Goal: Information Seeking & Learning: Learn about a topic

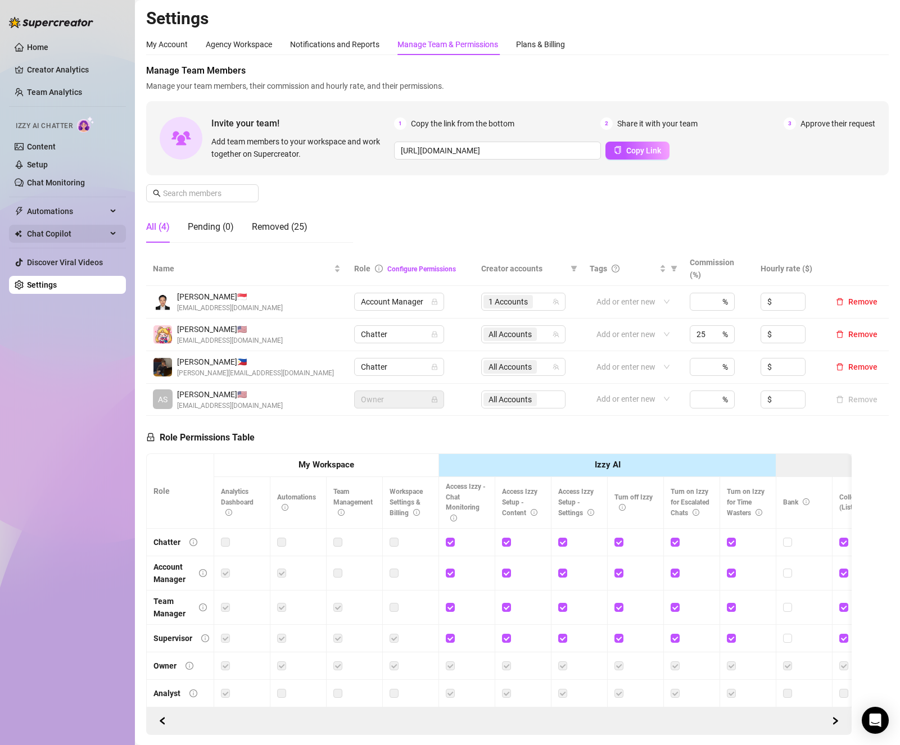
click at [112, 231] on div "Chat Copilot" at bounding box center [67, 234] width 117 height 18
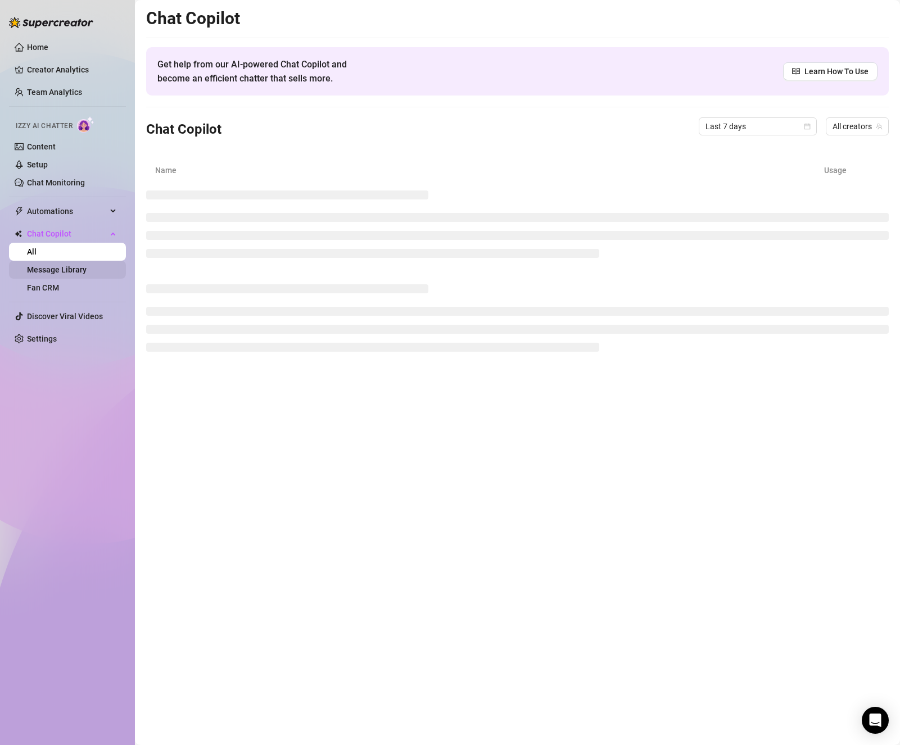
click at [70, 269] on link "Message Library" at bounding box center [57, 269] width 60 height 9
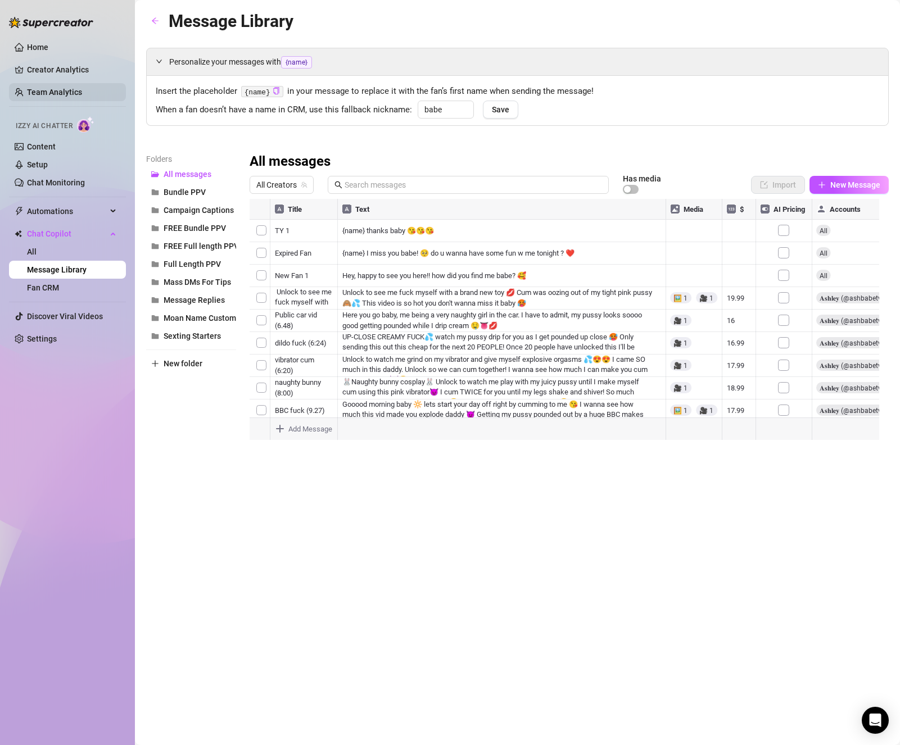
click at [51, 88] on link "Team Analytics" at bounding box center [54, 92] width 55 height 9
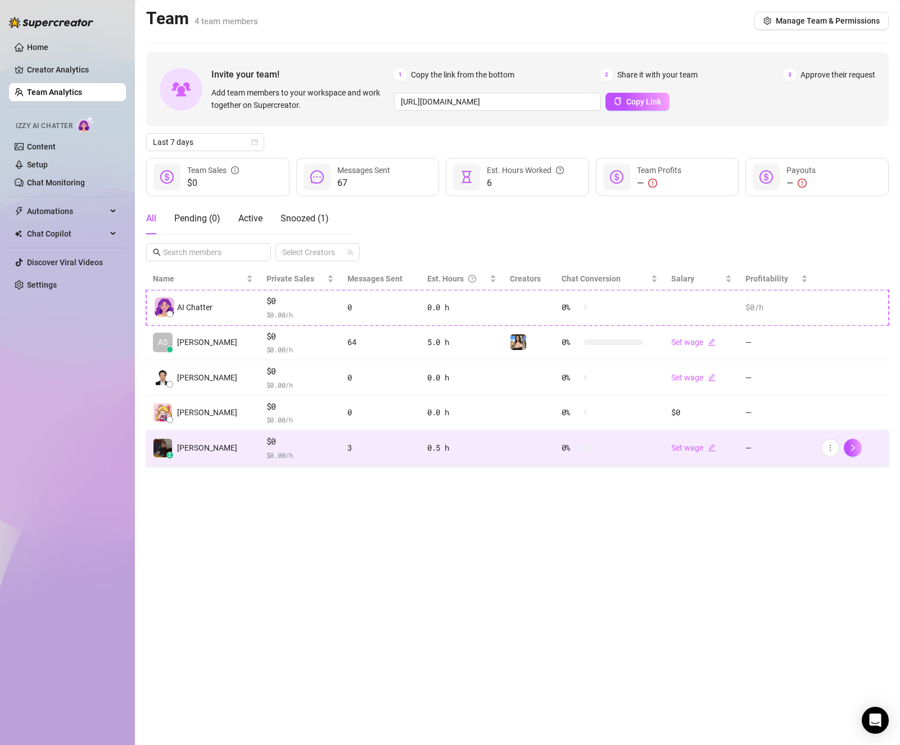
click at [225, 448] on td "z Vince P." at bounding box center [202, 447] width 113 height 35
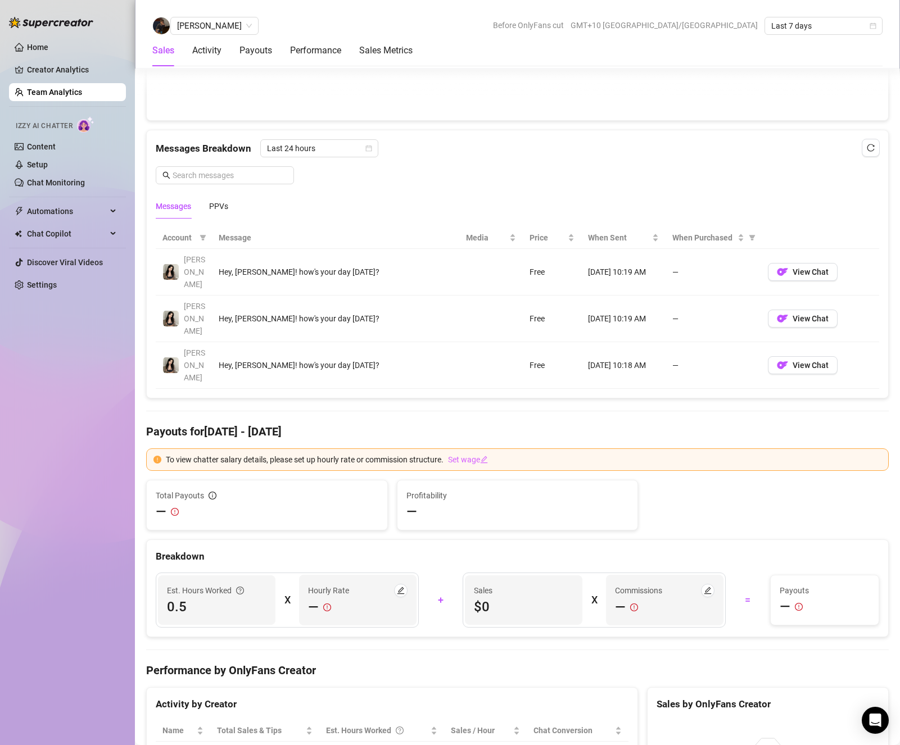
scroll to position [674, 0]
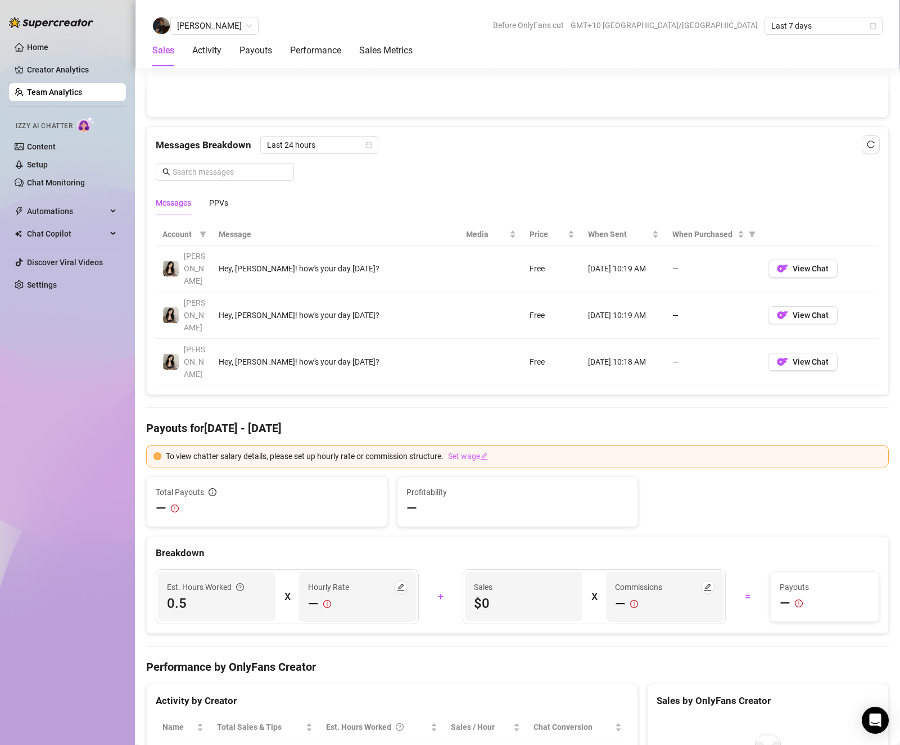
click at [323, 600] on icon "exclamation-circle" at bounding box center [327, 604] width 8 height 8
click at [615, 595] on span "—" at bounding box center [620, 604] width 11 height 18
click at [703, 583] on icon "edit" at bounding box center [707, 587] width 8 height 8
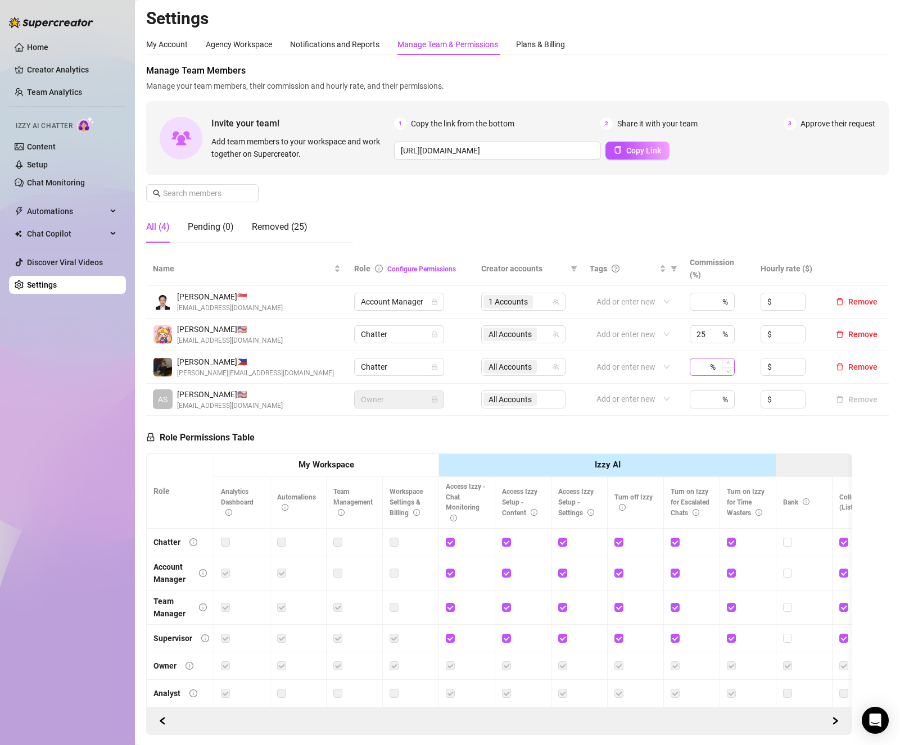
click at [689, 370] on div "%" at bounding box center [711, 367] width 45 height 18
type input "25"
click at [718, 430] on div "Role Permissions Table Role My Workspace Izzy AI OnlyFans Side Menu OnlyFans Ch…" at bounding box center [498, 575] width 705 height 319
click at [67, 178] on link "Chat Monitoring" at bounding box center [56, 182] width 58 height 9
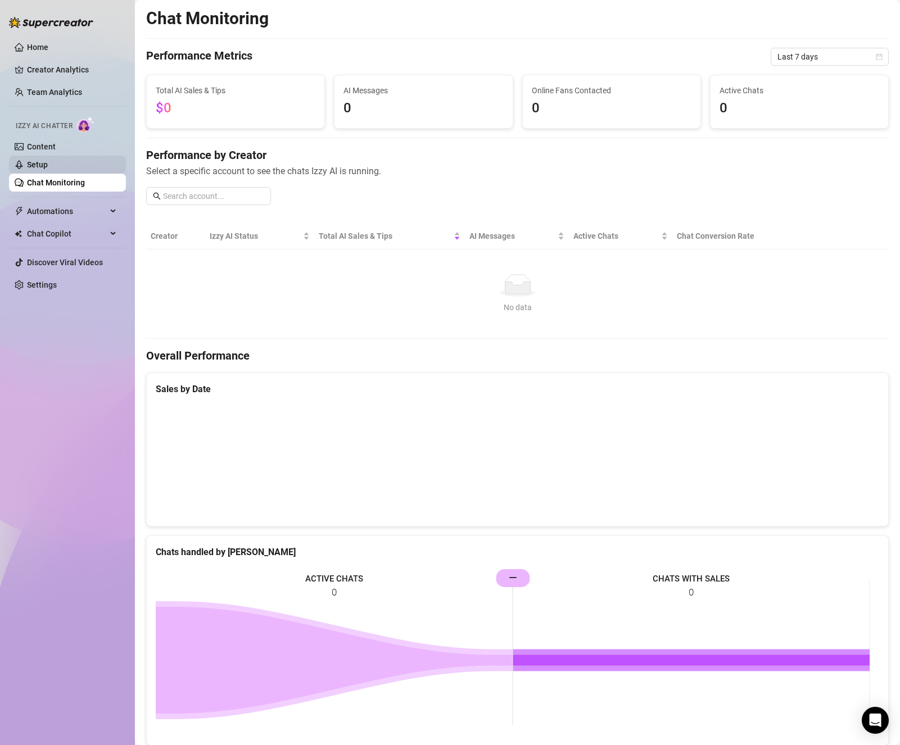
click at [48, 162] on link "Setup" at bounding box center [37, 164] width 21 height 9
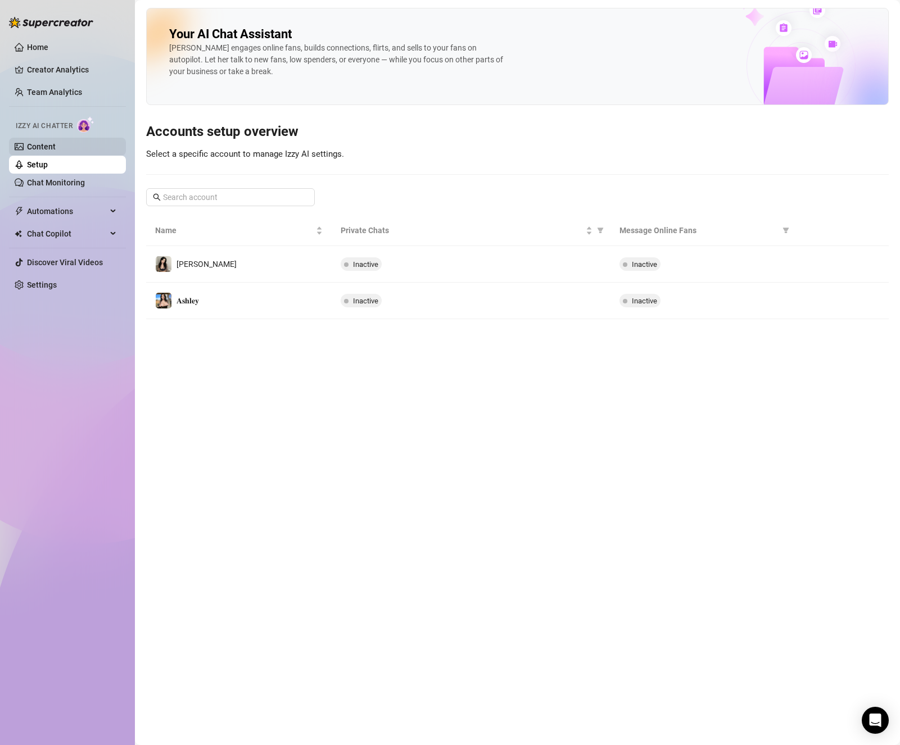
click at [56, 146] on link "Content" at bounding box center [41, 146] width 29 height 9
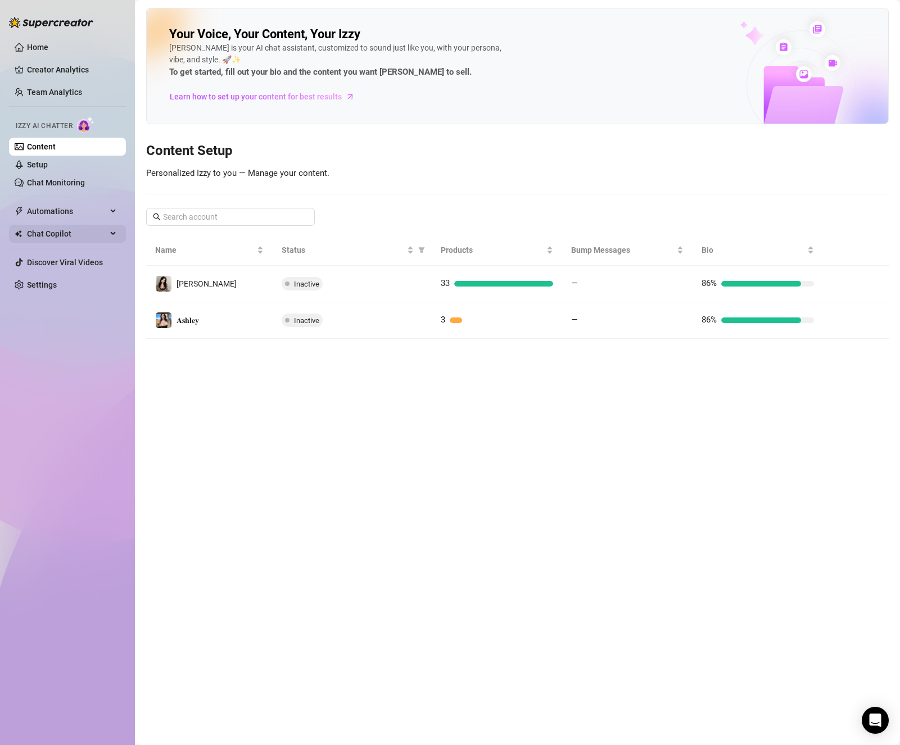
click at [59, 236] on span "Chat Copilot" at bounding box center [67, 234] width 80 height 18
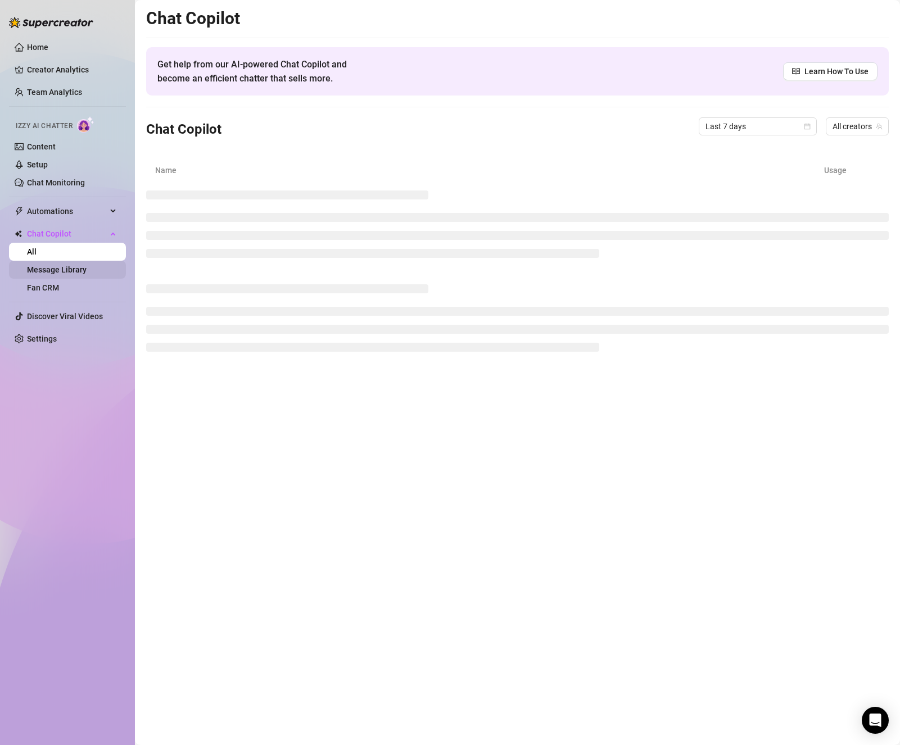
click at [56, 271] on link "Message Library" at bounding box center [57, 269] width 60 height 9
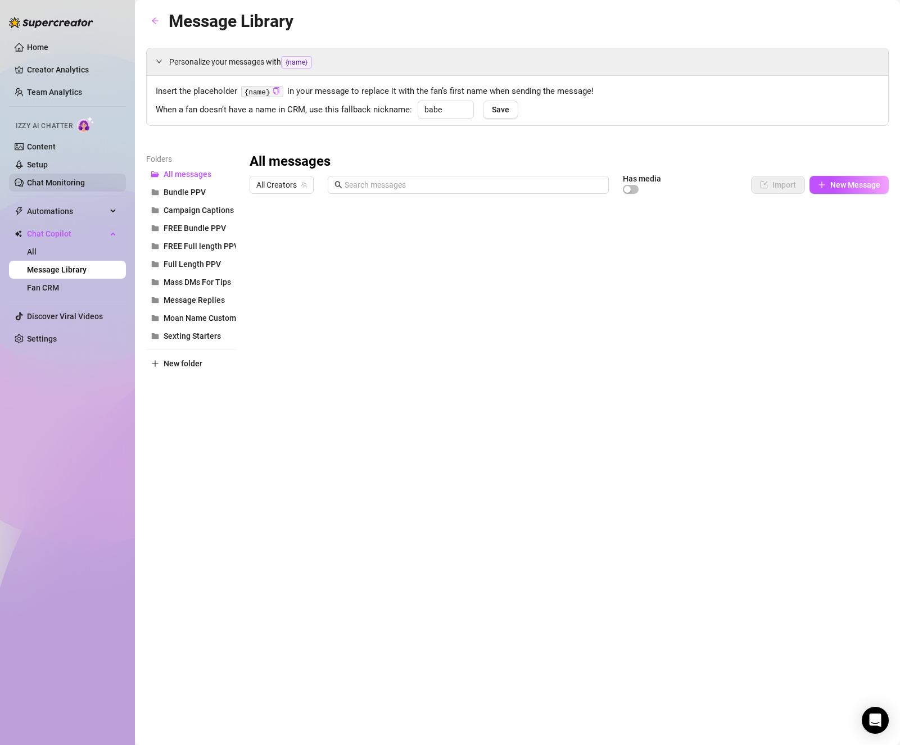
click at [81, 182] on link "Chat Monitoring" at bounding box center [56, 182] width 58 height 9
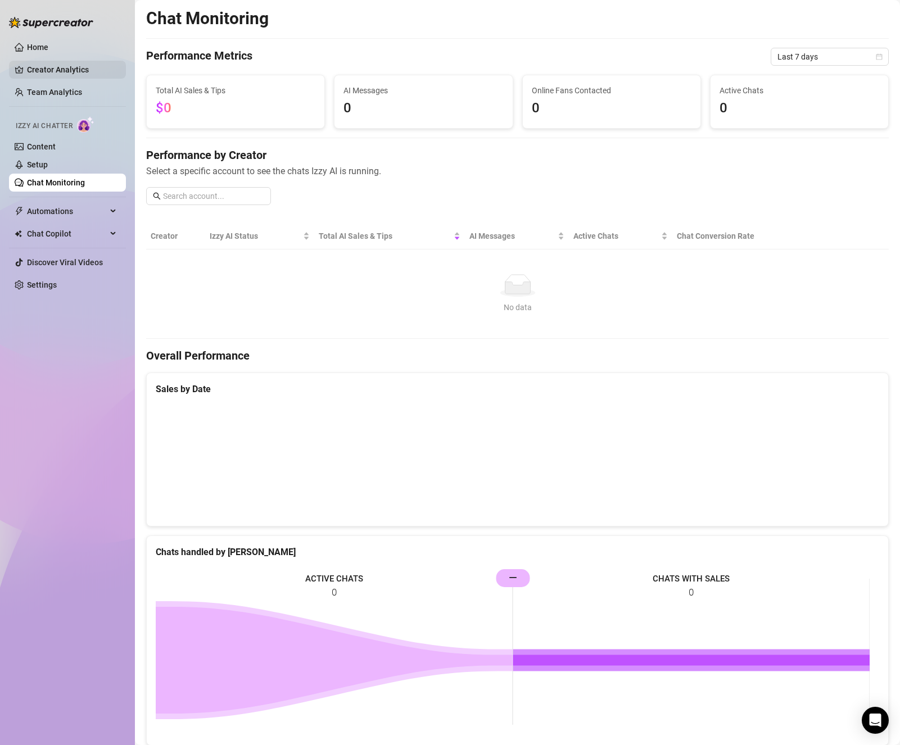
click at [37, 65] on link "Creator Analytics" at bounding box center [72, 70] width 90 height 18
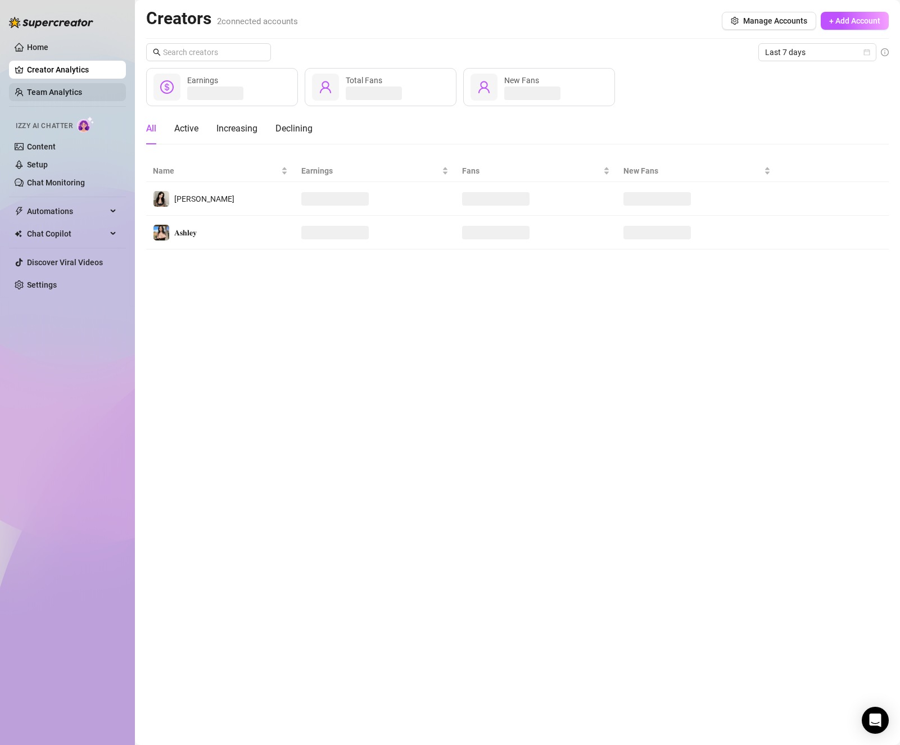
click at [45, 94] on link "Team Analytics" at bounding box center [54, 92] width 55 height 9
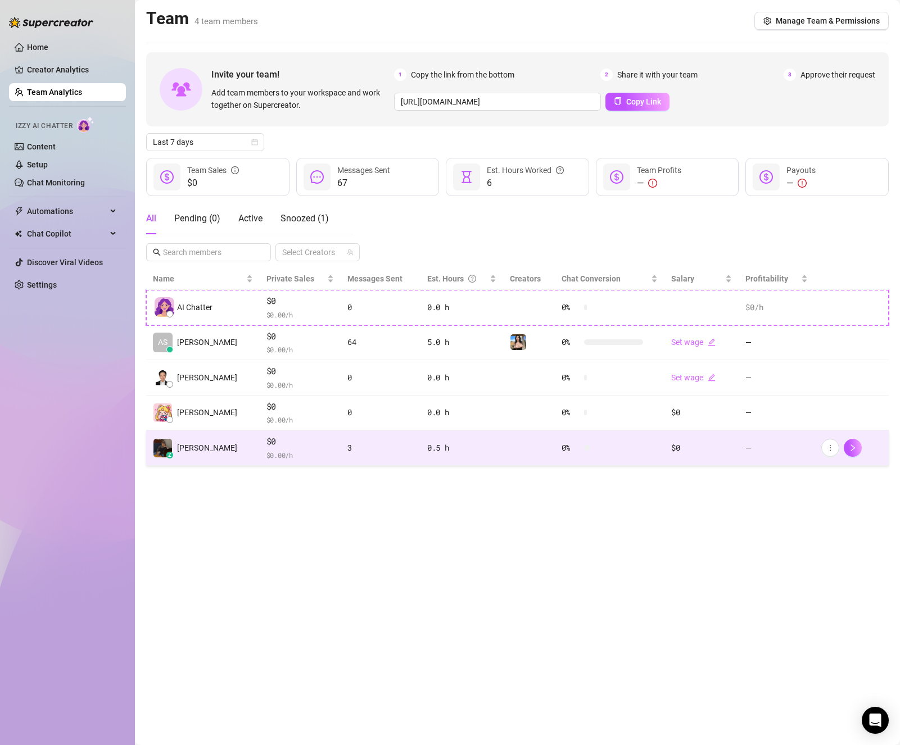
click at [284, 457] on span "$ 0.00 /h" at bounding box center [300, 454] width 68 height 11
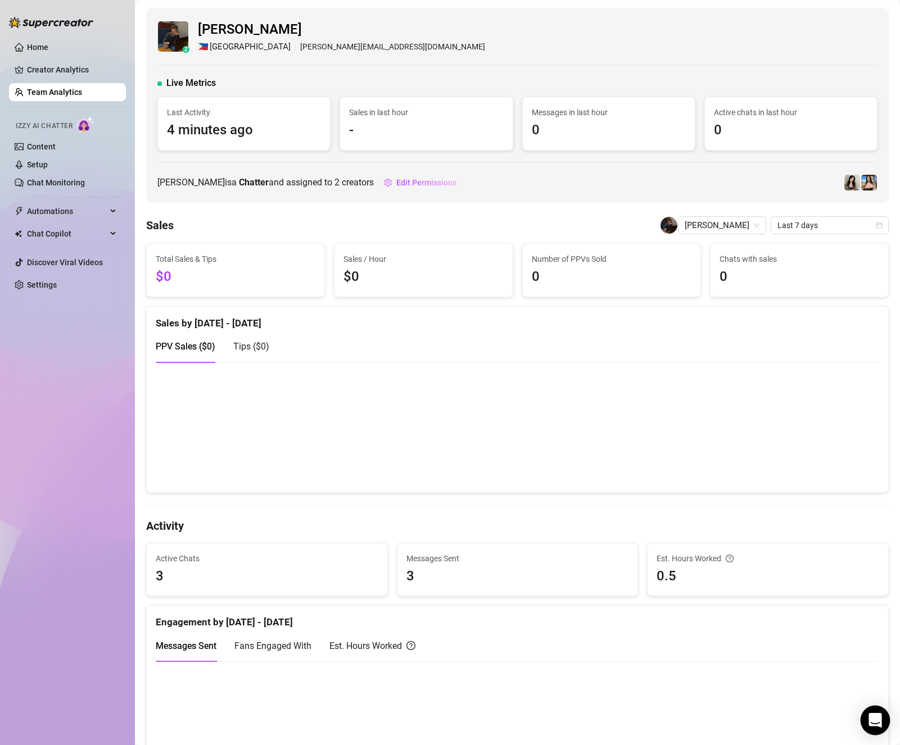
click at [871, 723] on icon "Open Intercom Messenger" at bounding box center [874, 720] width 15 height 15
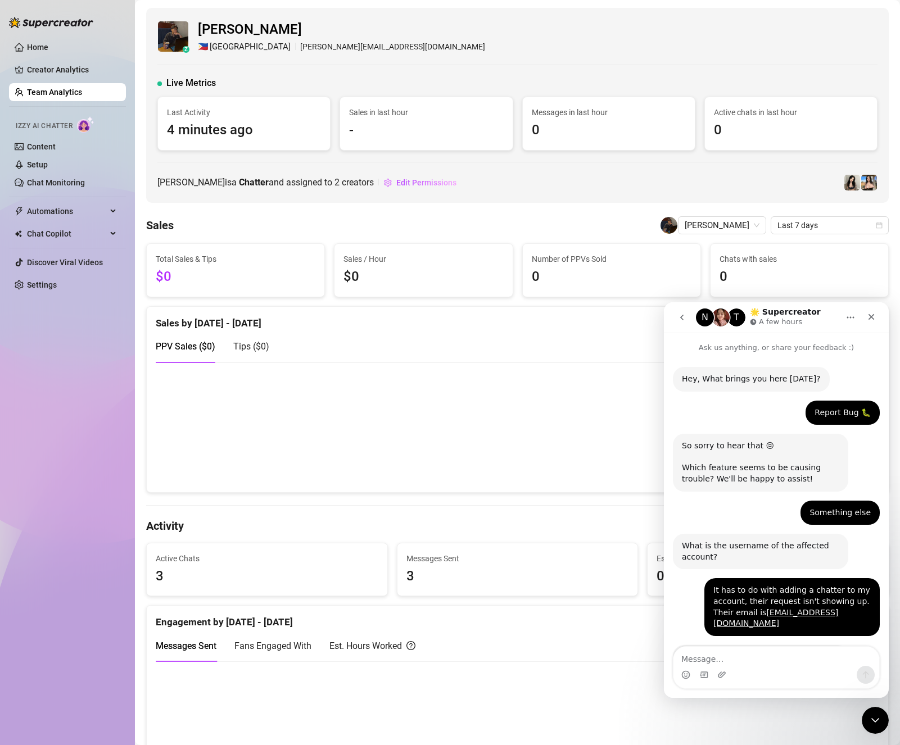
scroll to position [561, 0]
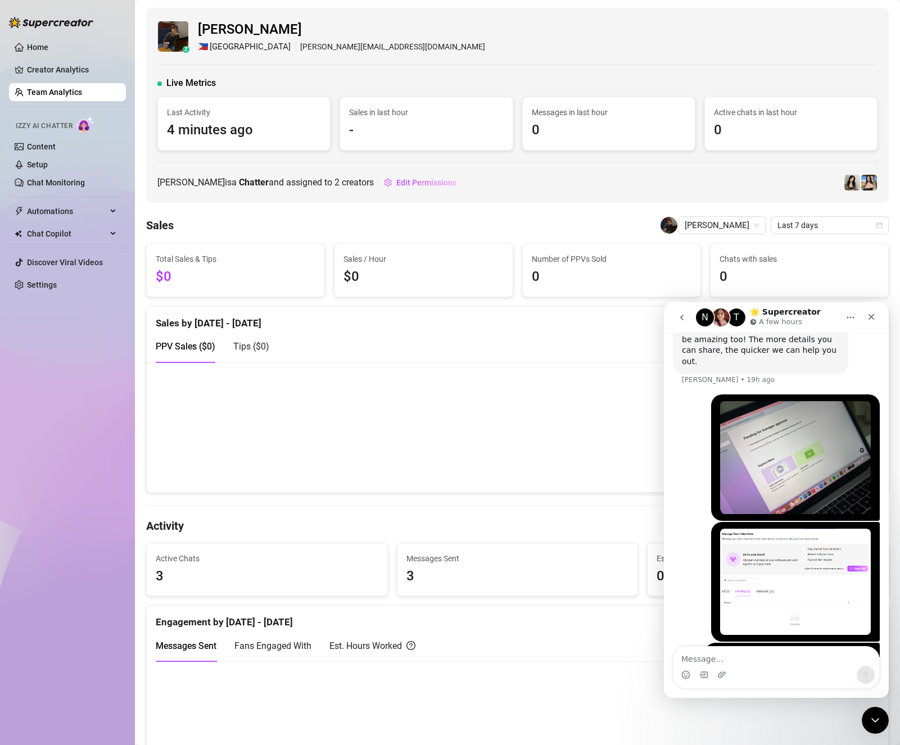
click at [719, 660] on textarea "Message…" at bounding box center [776, 656] width 206 height 19
type textarea "Hi just checking in on this!"
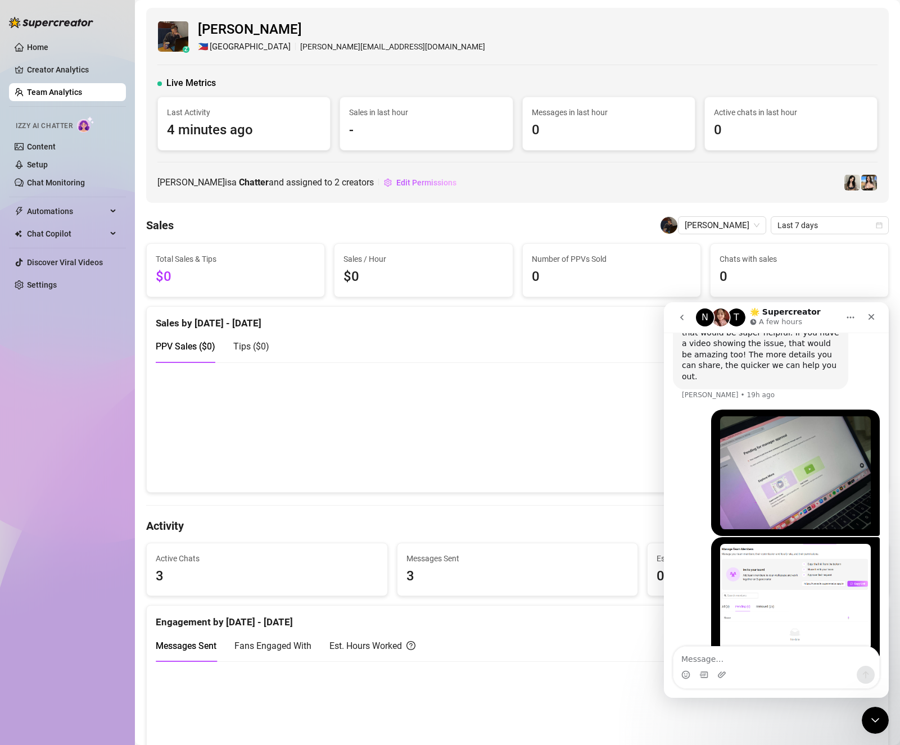
scroll to position [624, 0]
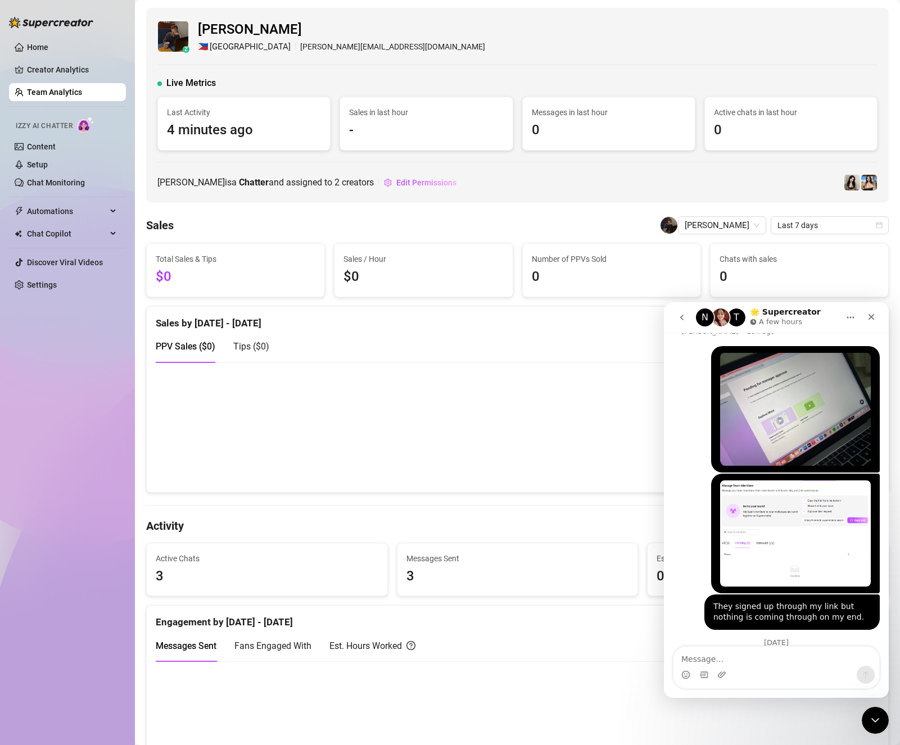
click at [683, 310] on button "go back" at bounding box center [681, 317] width 21 height 21
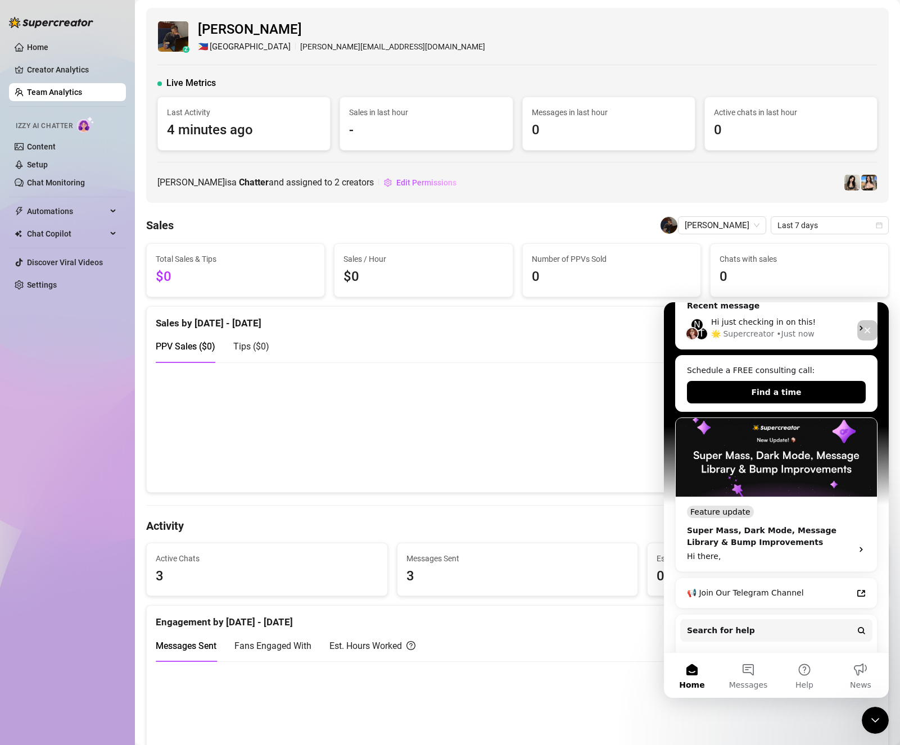
scroll to position [0, 0]
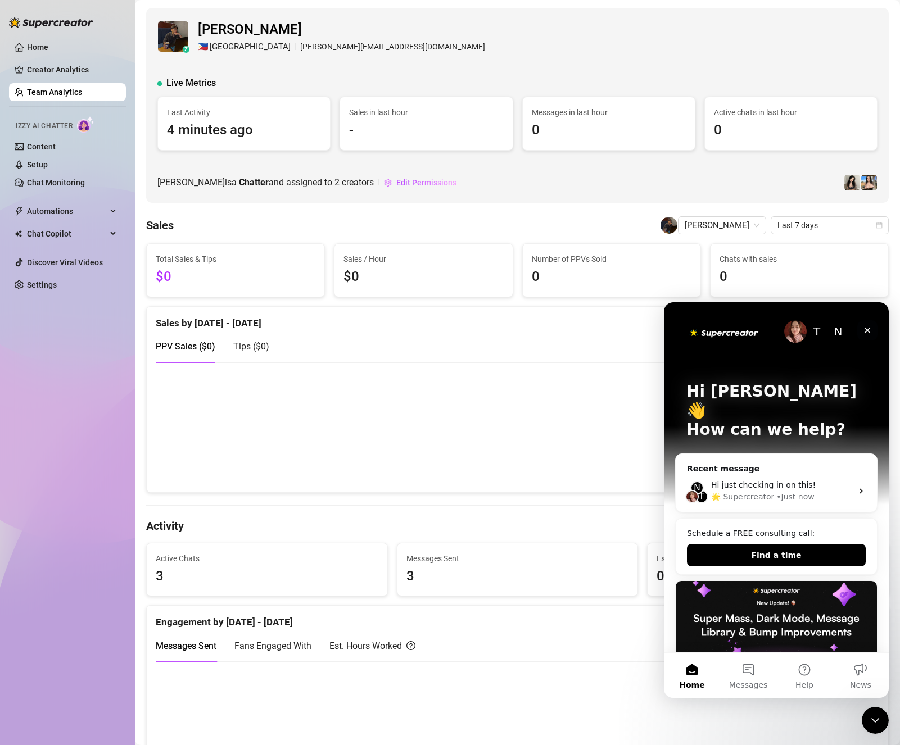
click at [867, 333] on icon "Close" at bounding box center [866, 330] width 9 height 9
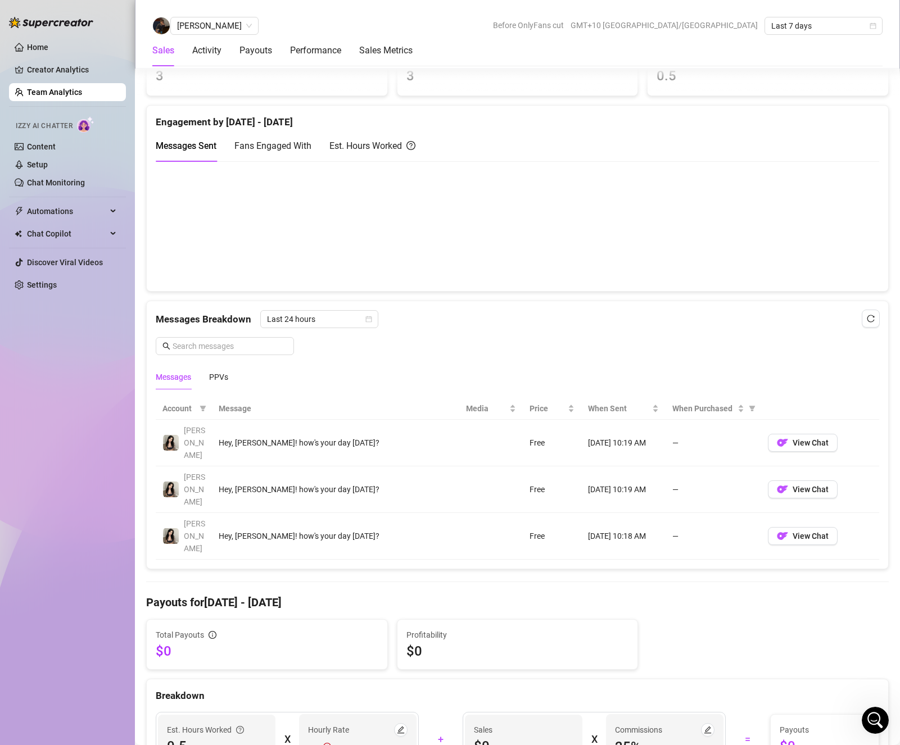
scroll to position [506, 0]
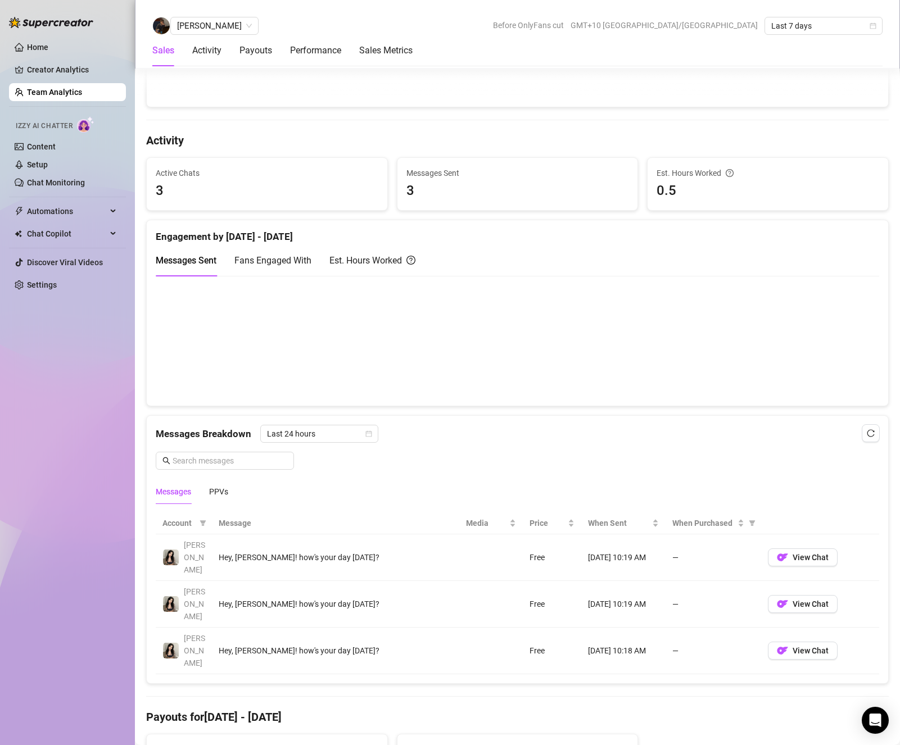
scroll to position [449, 0]
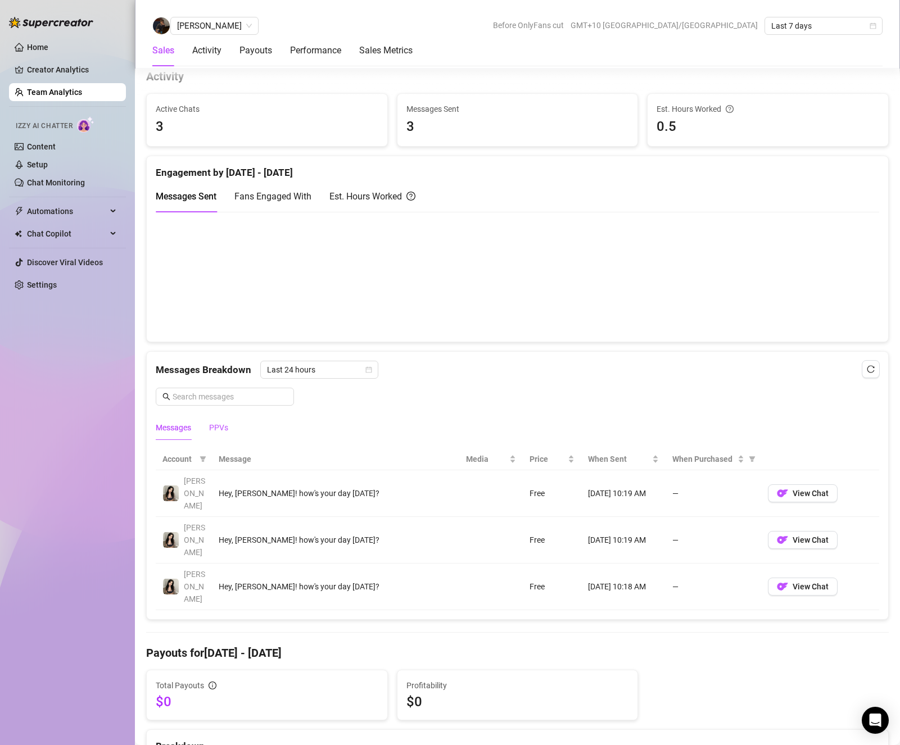
click at [220, 425] on div "PPVs" at bounding box center [218, 427] width 19 height 12
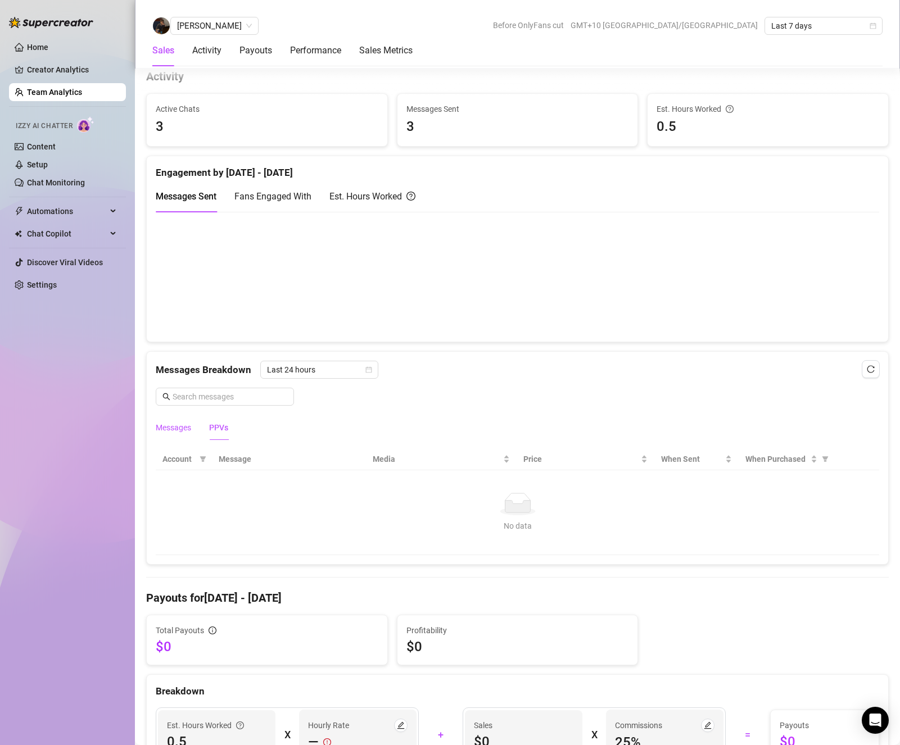
click at [184, 427] on div "Messages" at bounding box center [173, 427] width 35 height 12
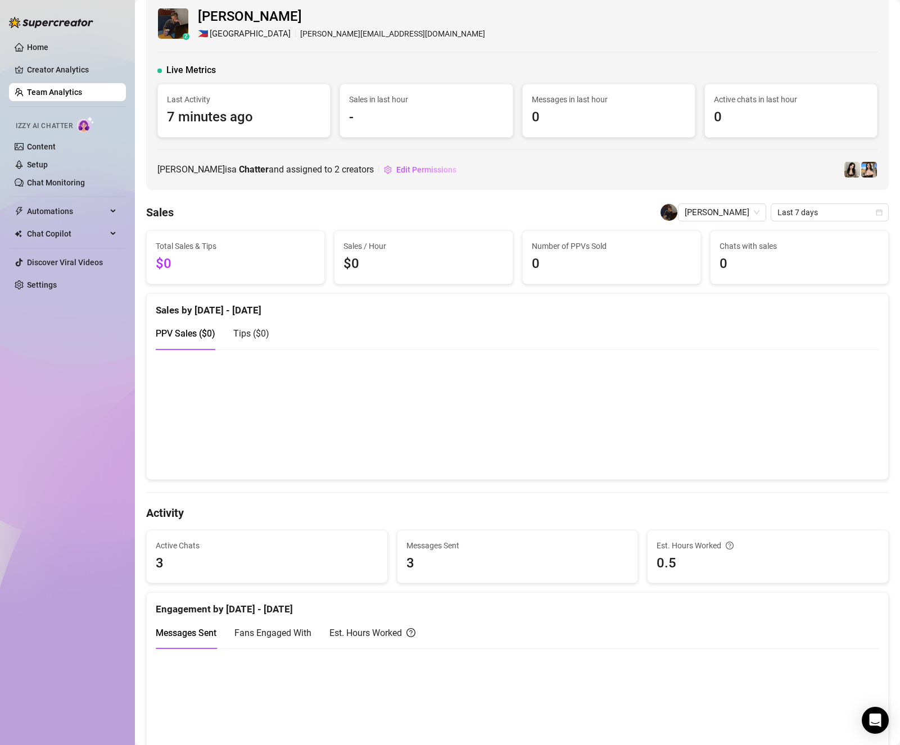
scroll to position [0, 0]
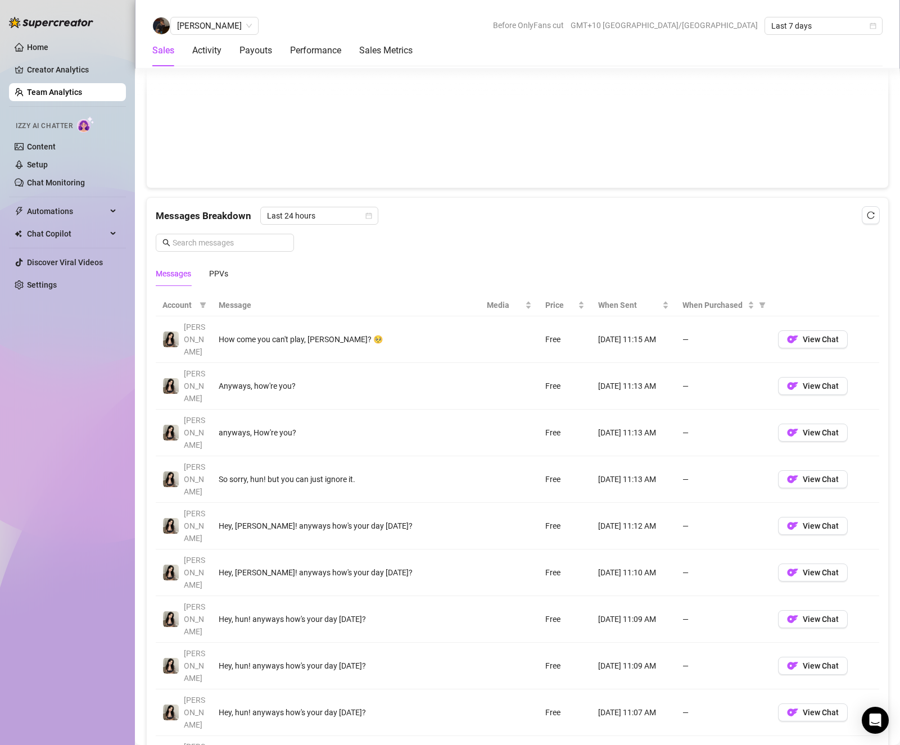
scroll to position [618, 0]
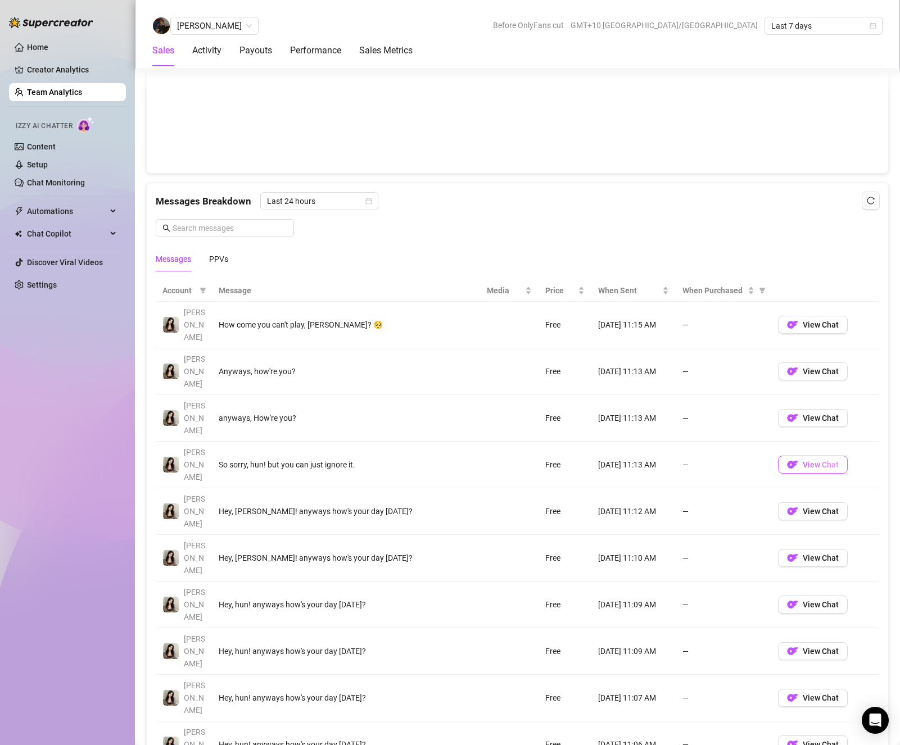
click at [802, 460] on span "View Chat" at bounding box center [820, 464] width 36 height 9
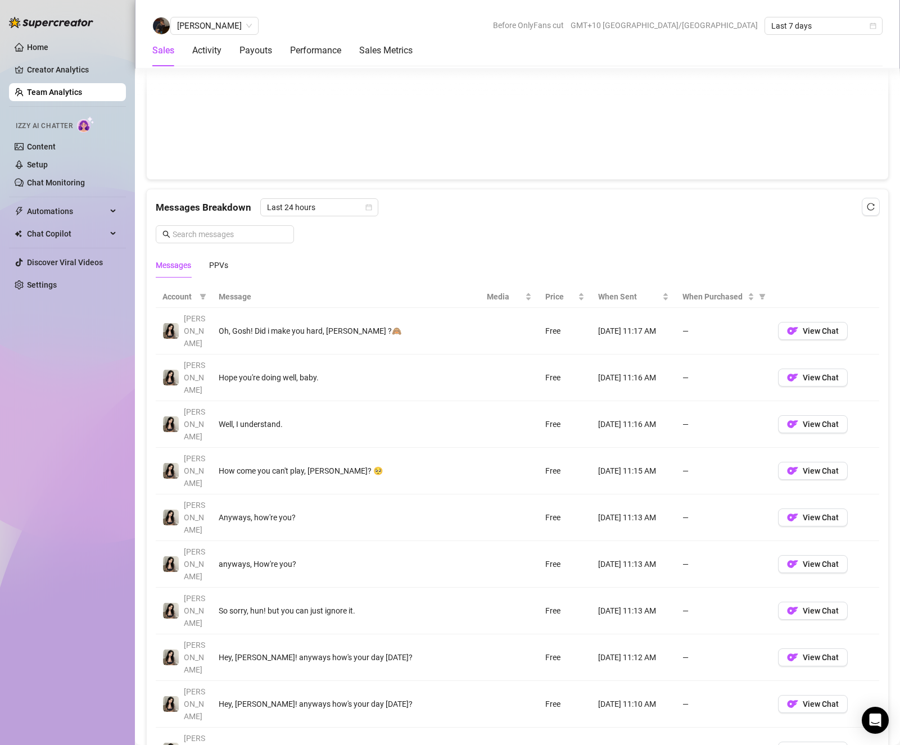
scroll to position [618, 0]
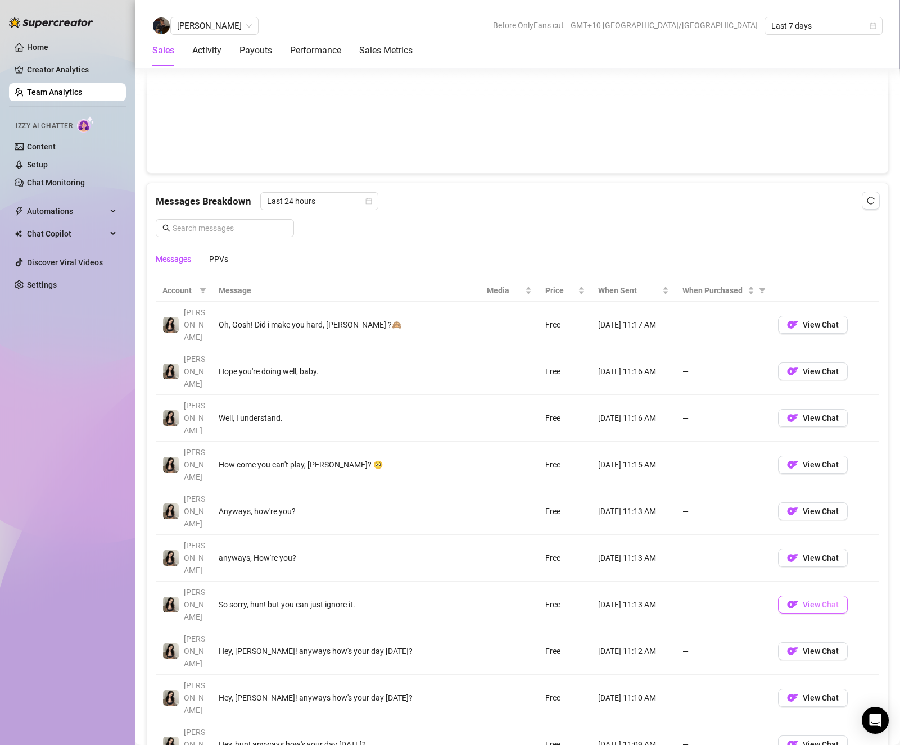
click at [787, 599] on img "button" at bounding box center [792, 604] width 11 height 11
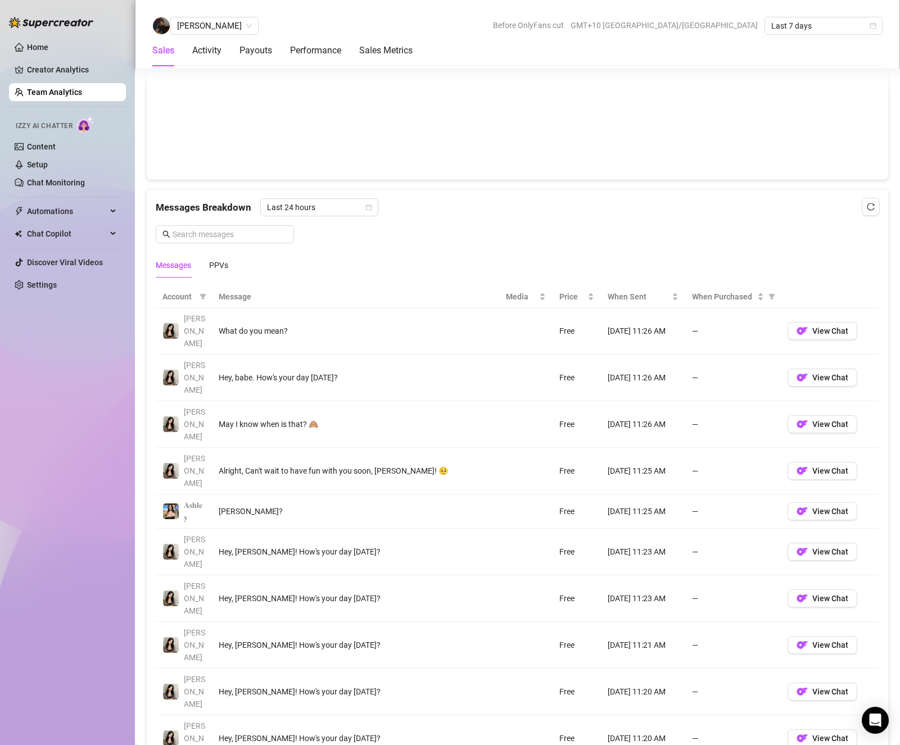
scroll to position [618, 0]
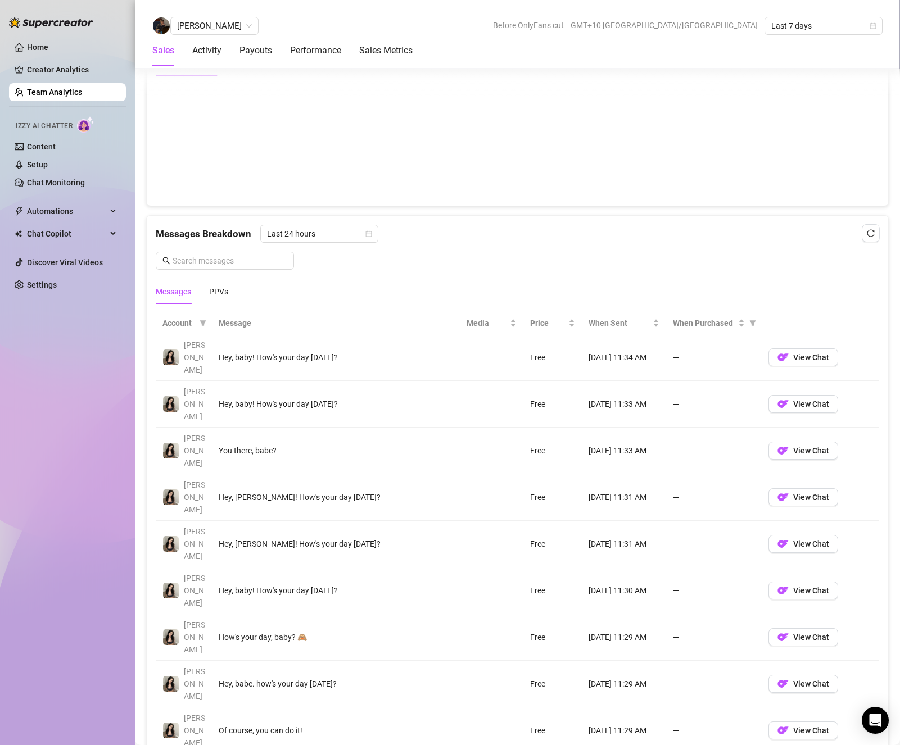
scroll to position [674, 0]
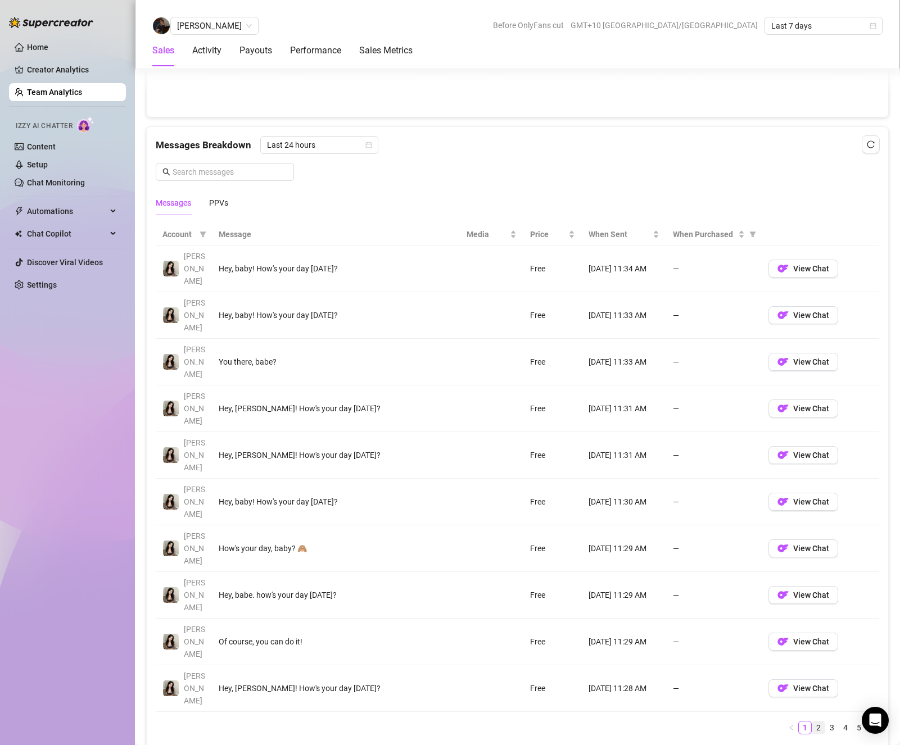
click at [812, 721] on link "2" at bounding box center [818, 727] width 12 height 12
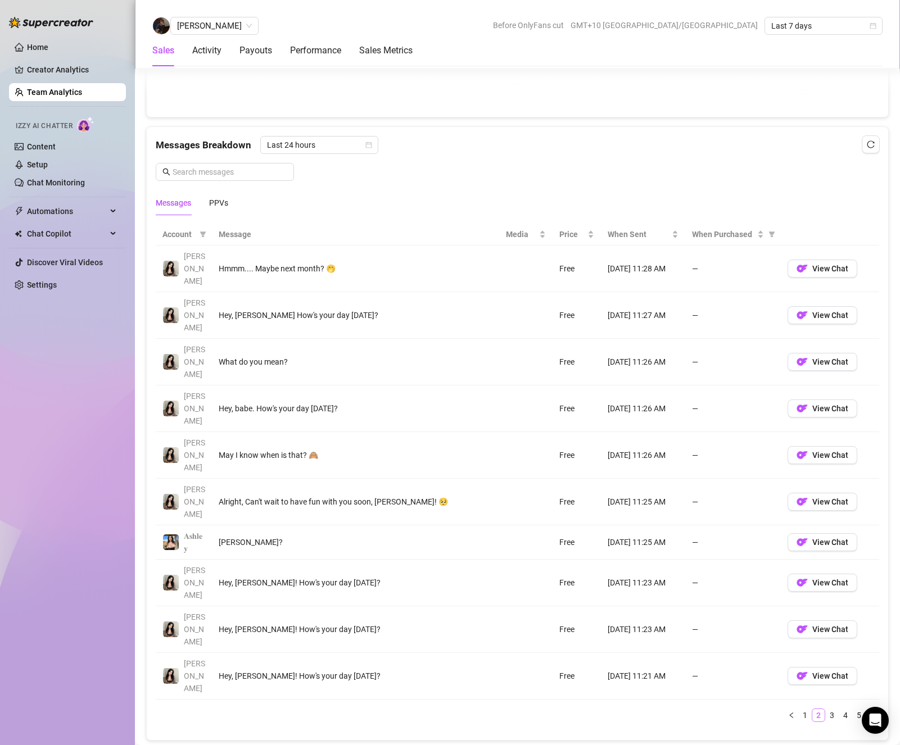
click at [812, 709] on link "2" at bounding box center [818, 715] width 12 height 12
click at [825, 709] on link "3" at bounding box center [831, 715] width 12 height 12
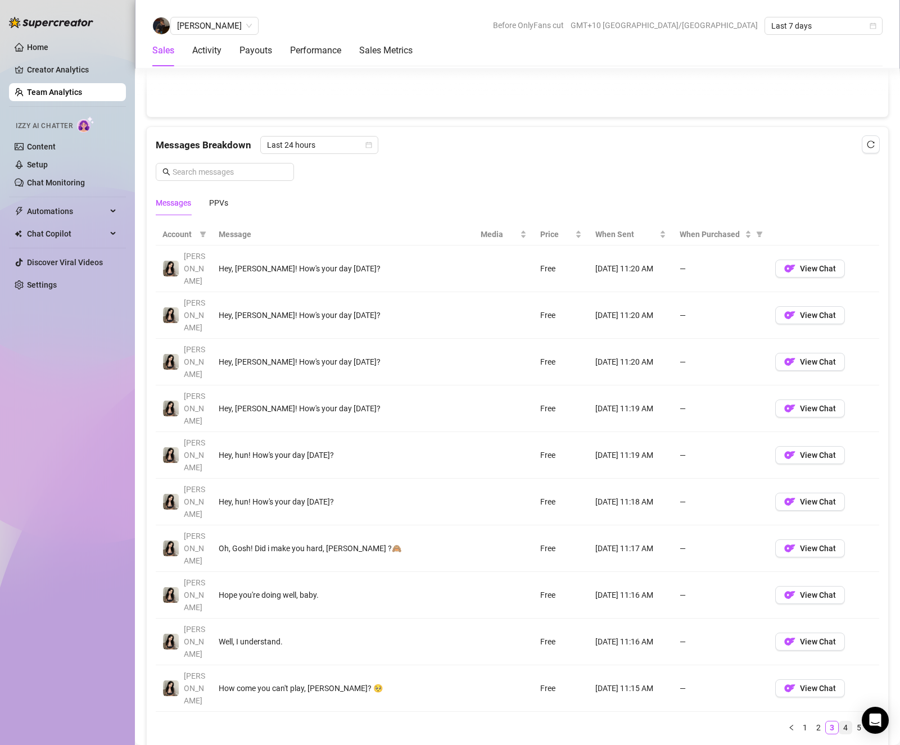
click at [839, 721] on link "4" at bounding box center [845, 727] width 12 height 12
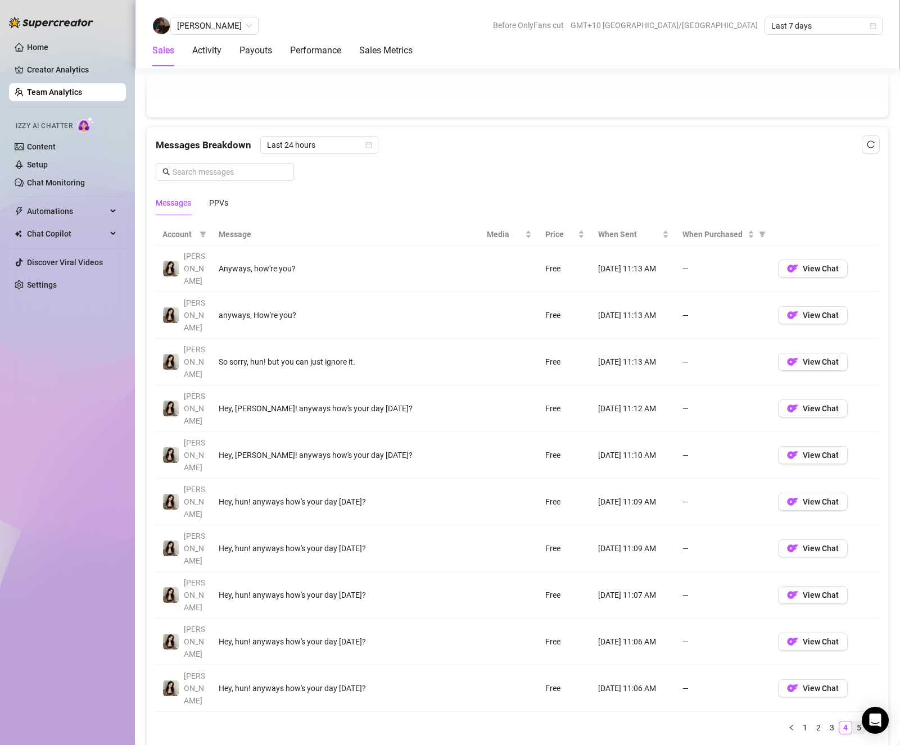
click at [852, 721] on link "5" at bounding box center [858, 727] width 12 height 12
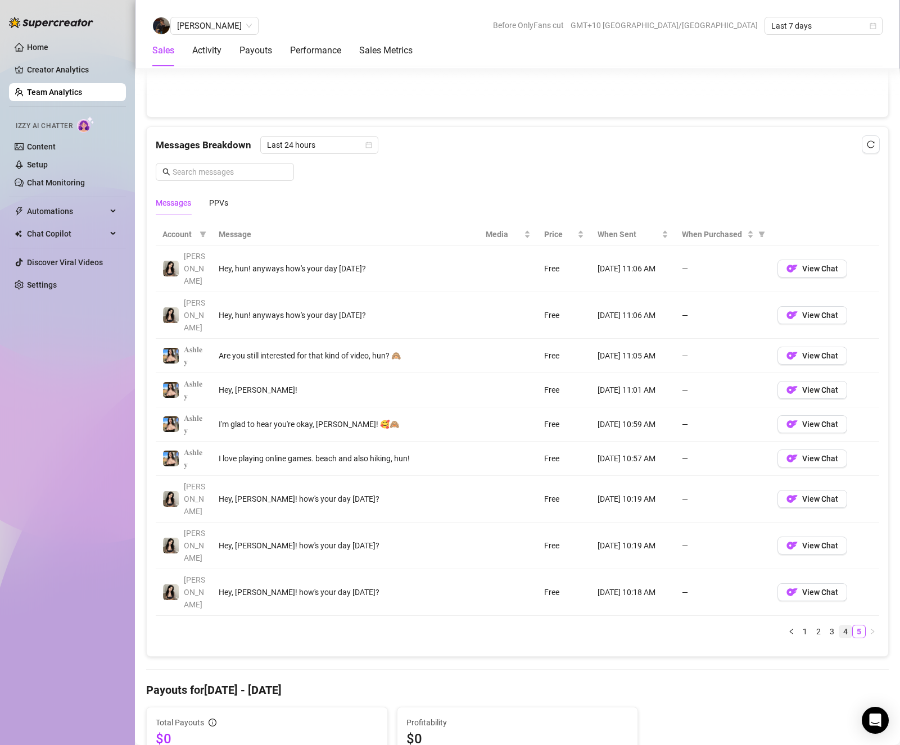
click at [839, 625] on link "4" at bounding box center [845, 631] width 12 height 12
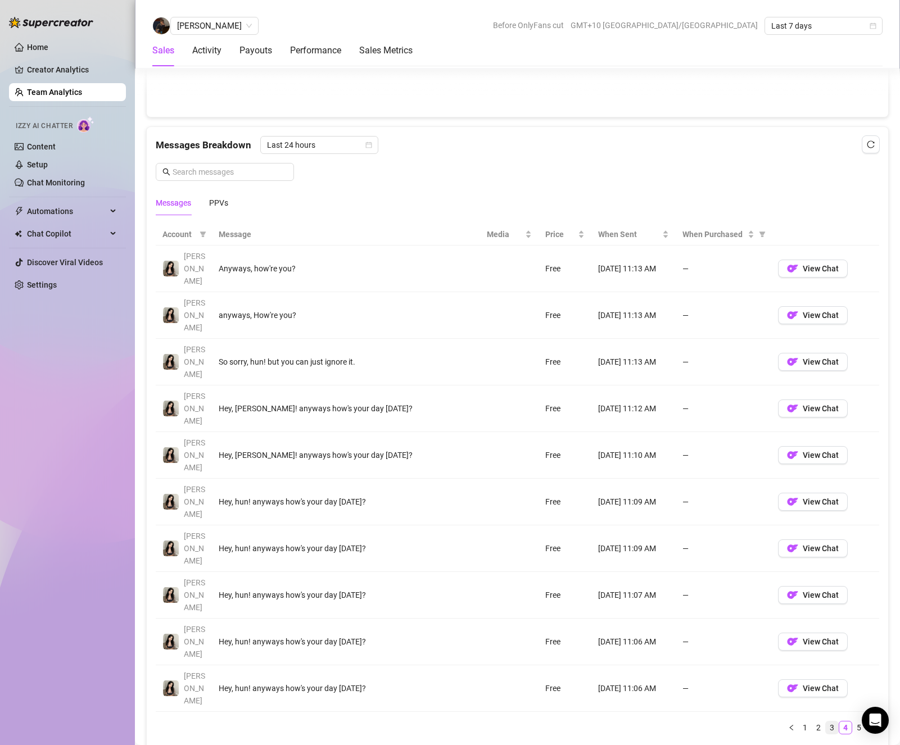
click at [825, 721] on link "3" at bounding box center [831, 727] width 12 height 12
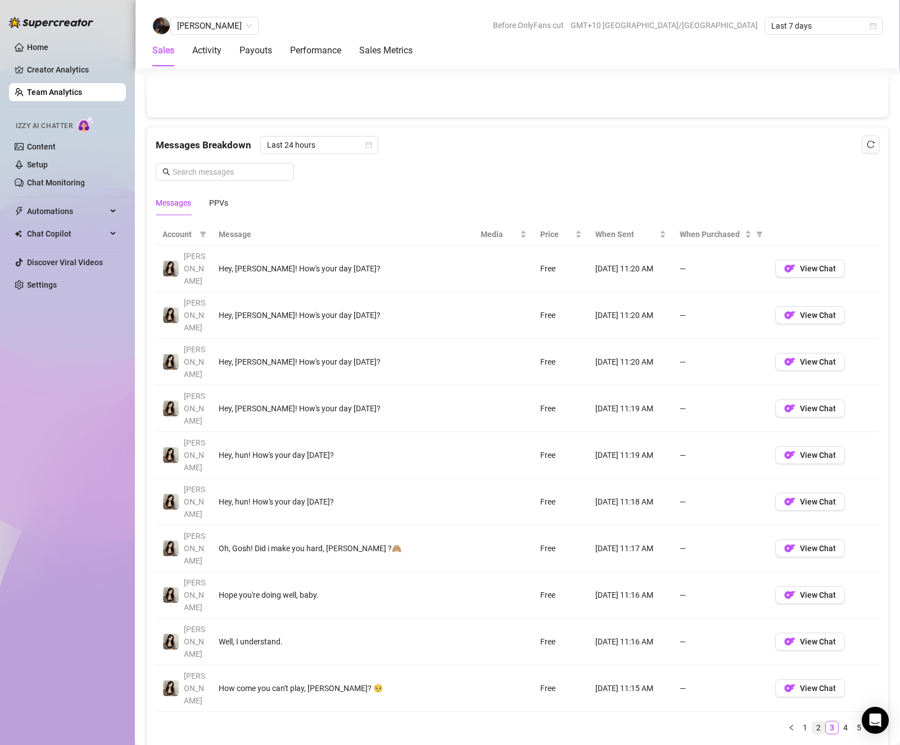
click at [812, 721] on link "2" at bounding box center [818, 727] width 12 height 12
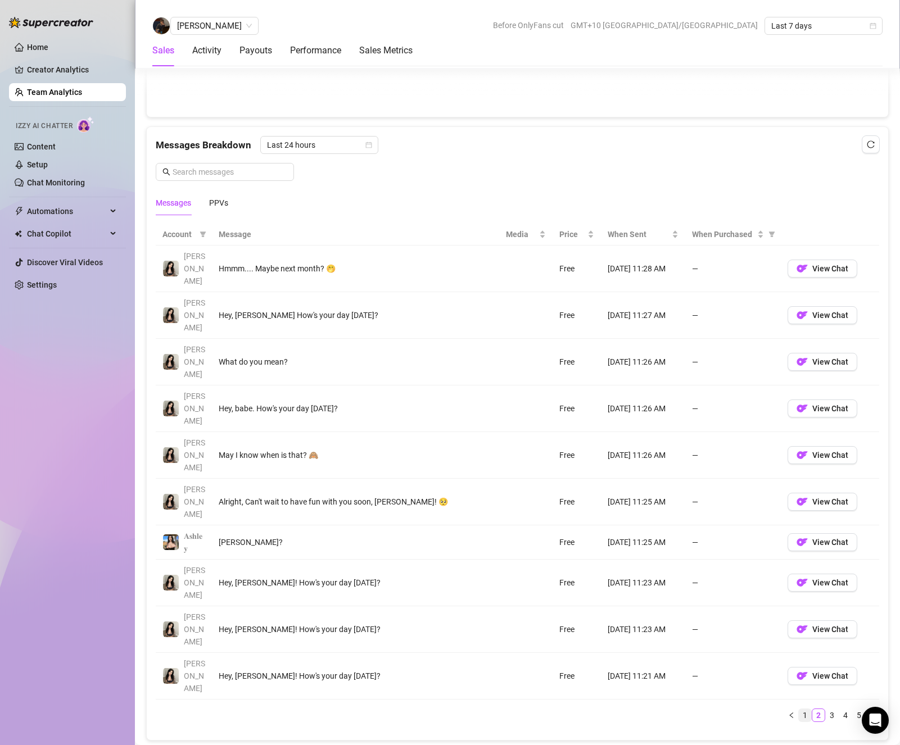
click at [798, 709] on link "1" at bounding box center [804, 715] width 12 height 12
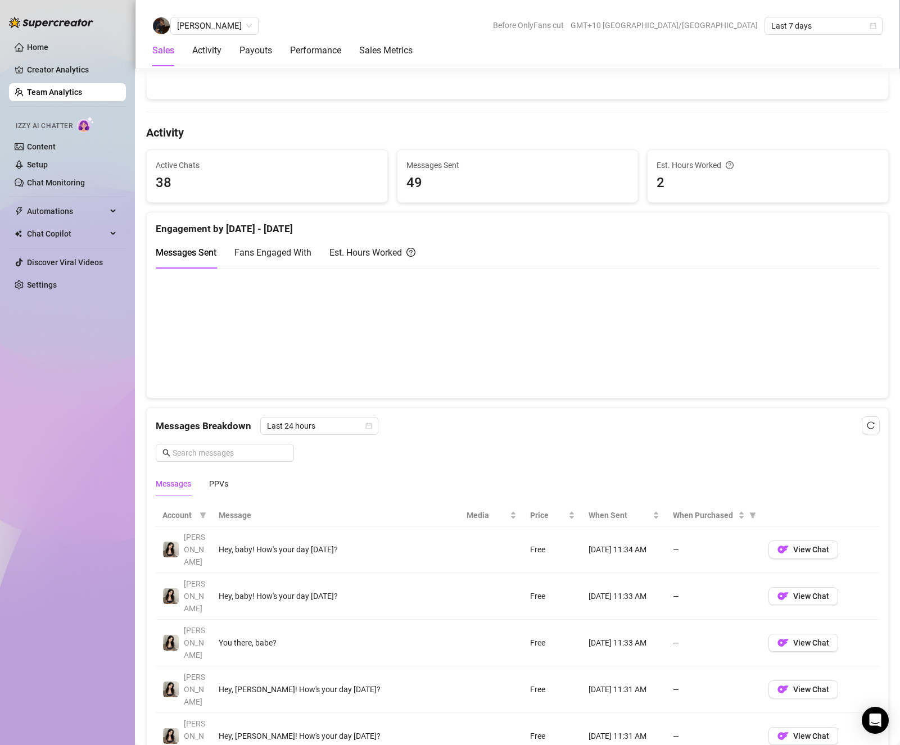
scroll to position [0, 0]
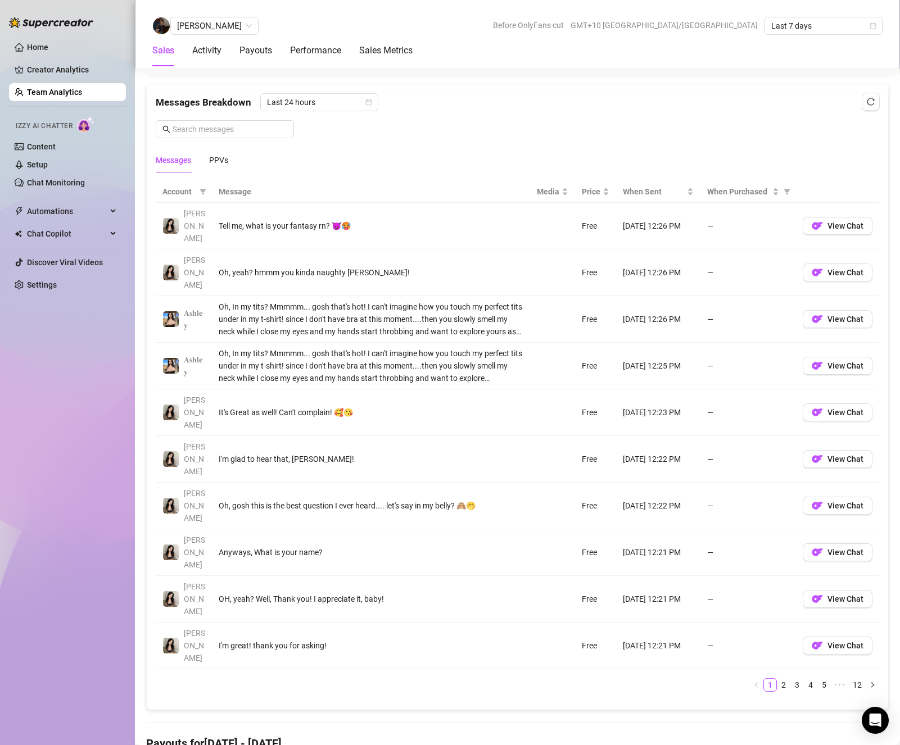
scroll to position [730, 0]
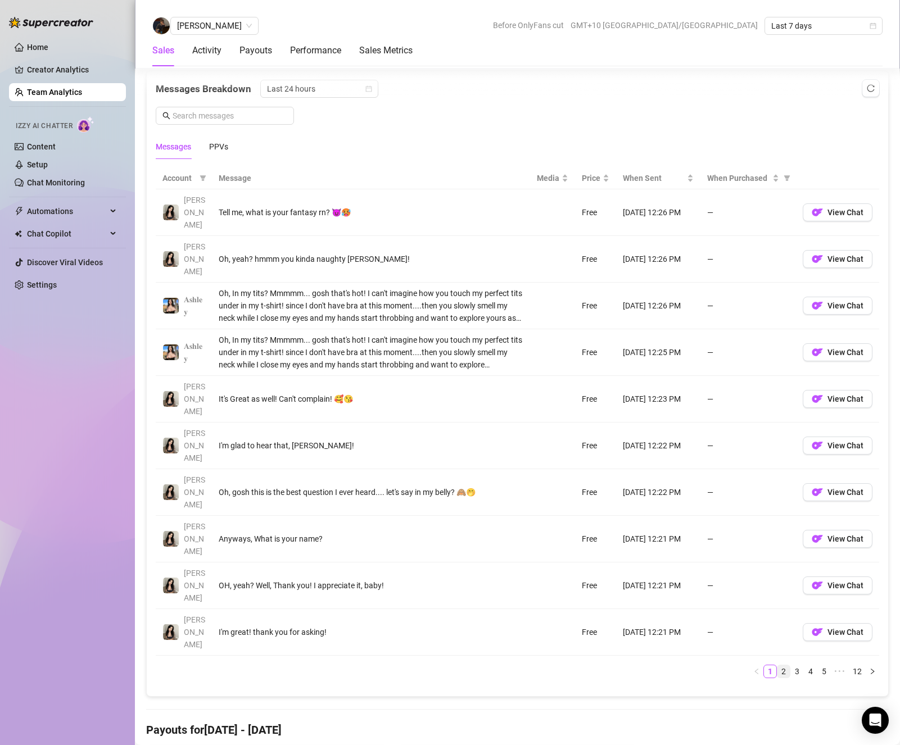
click at [777, 665] on link "2" at bounding box center [783, 671] width 12 height 12
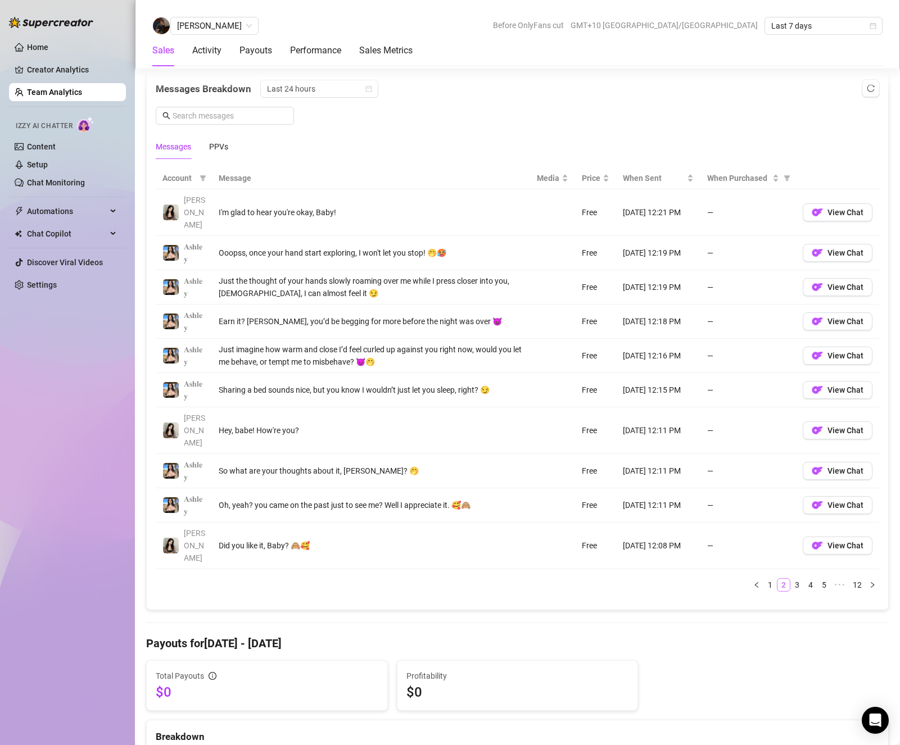
click at [777, 579] on link "2" at bounding box center [783, 585] width 12 height 12
click at [764, 579] on link "1" at bounding box center [770, 585] width 12 height 12
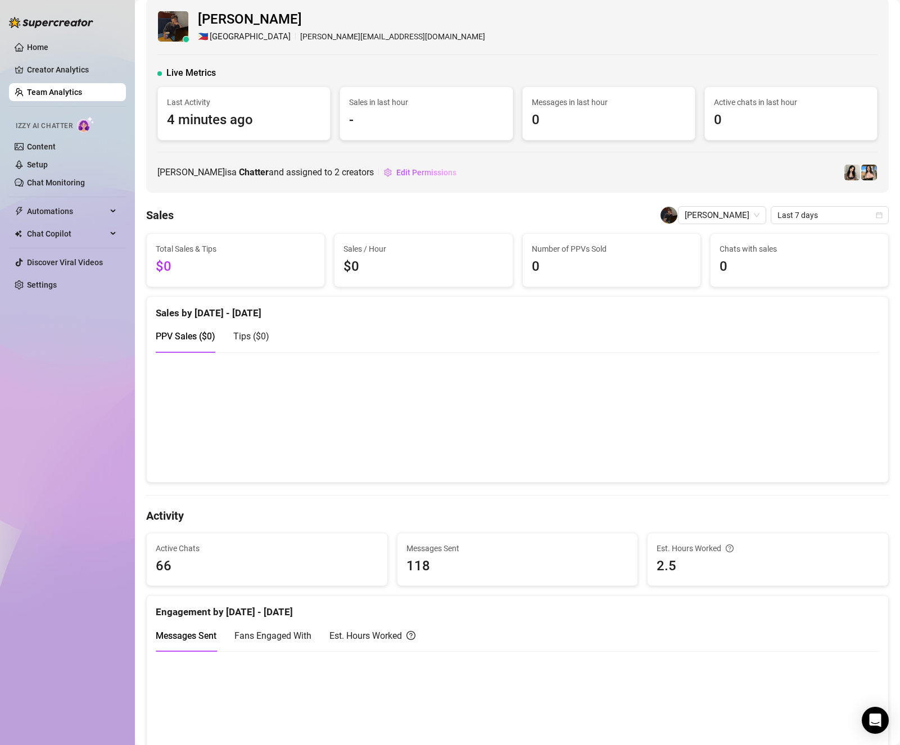
scroll to position [0, 0]
